Goal: Information Seeking & Learning: Compare options

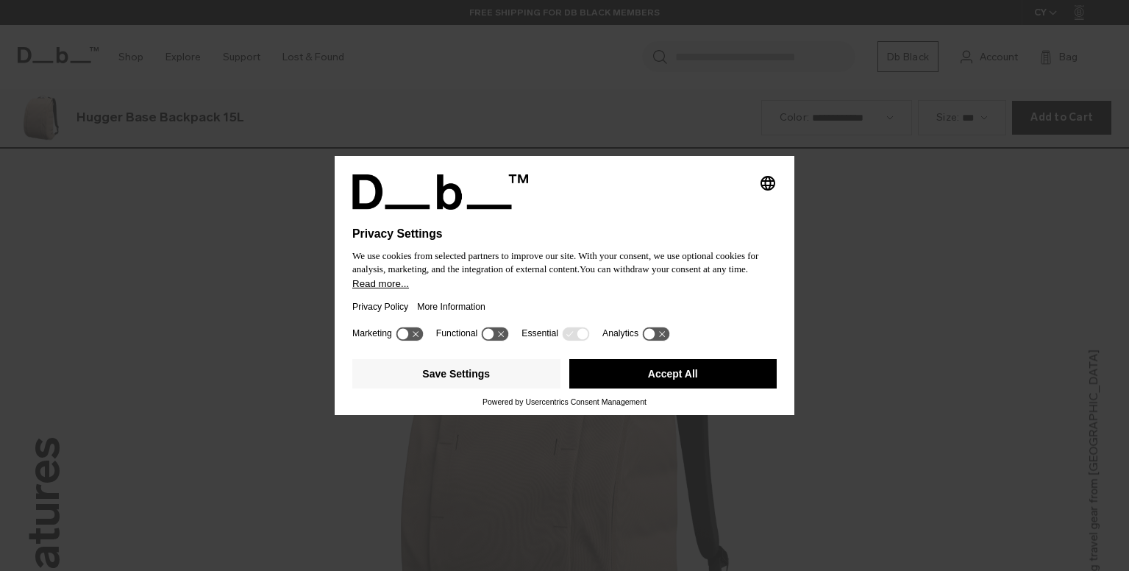
scroll to position [1713, 0]
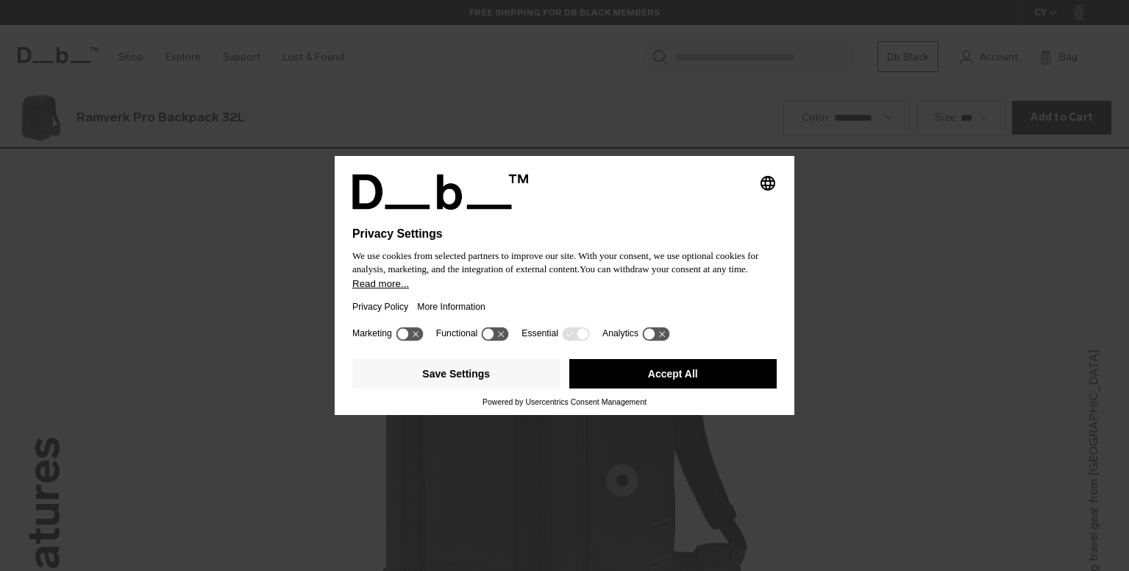
scroll to position [1713, 0]
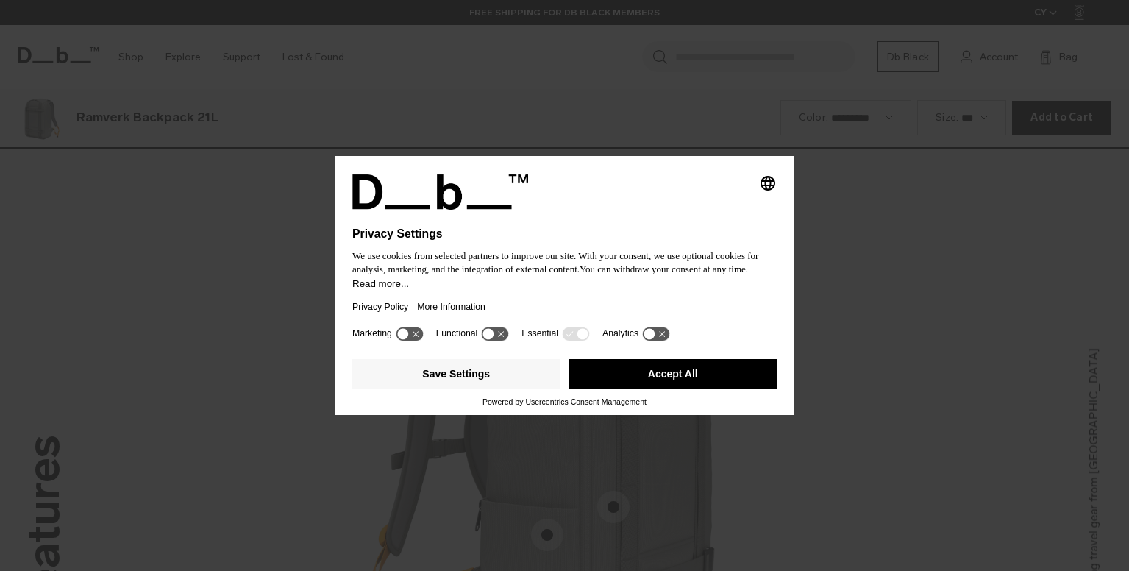
scroll to position [1713, 0]
